Goal: Transaction & Acquisition: Subscribe to service/newsletter

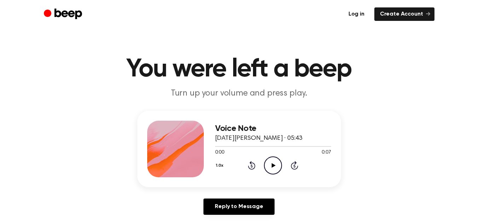
click at [362, 15] on link "Log in" at bounding box center [356, 13] width 27 height 13
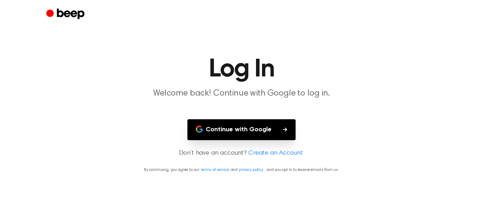
click at [241, 122] on button "Continue with Google" at bounding box center [242, 129] width 108 height 21
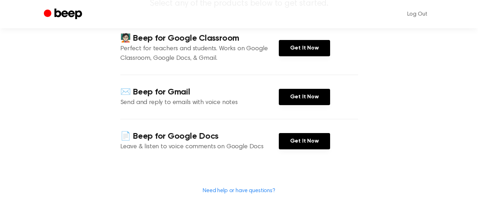
scroll to position [101, 0]
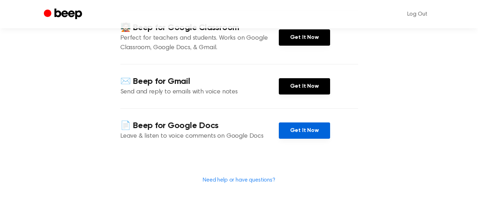
click at [316, 128] on link "Get It Now" at bounding box center [304, 130] width 51 height 16
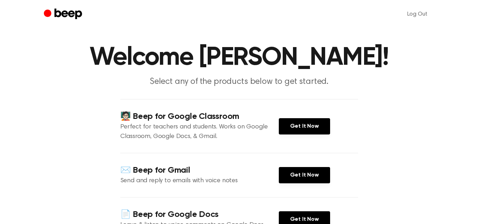
scroll to position [0, 0]
